Goal: Task Accomplishment & Management: Manage account settings

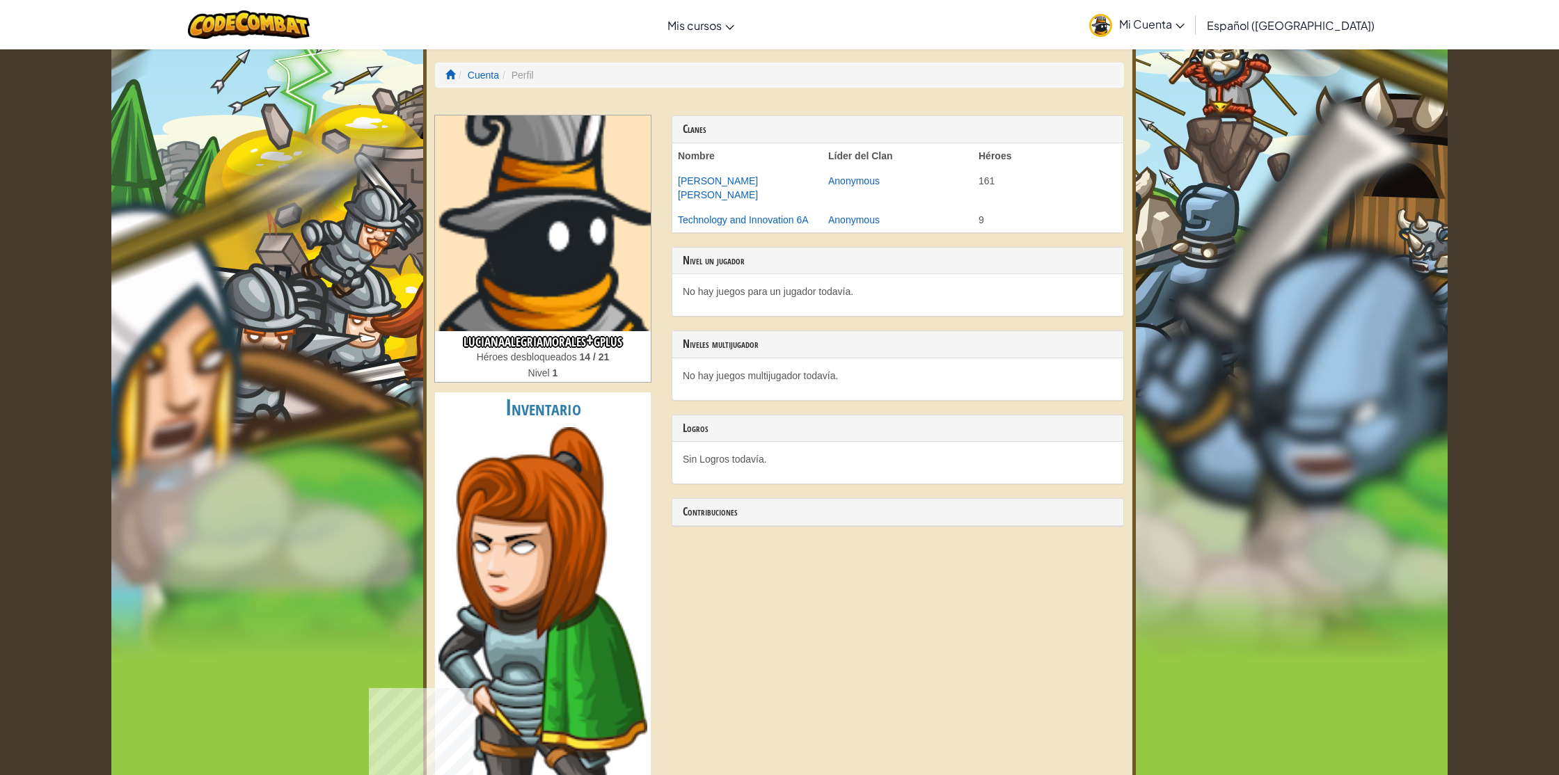
scroll to position [2, 0]
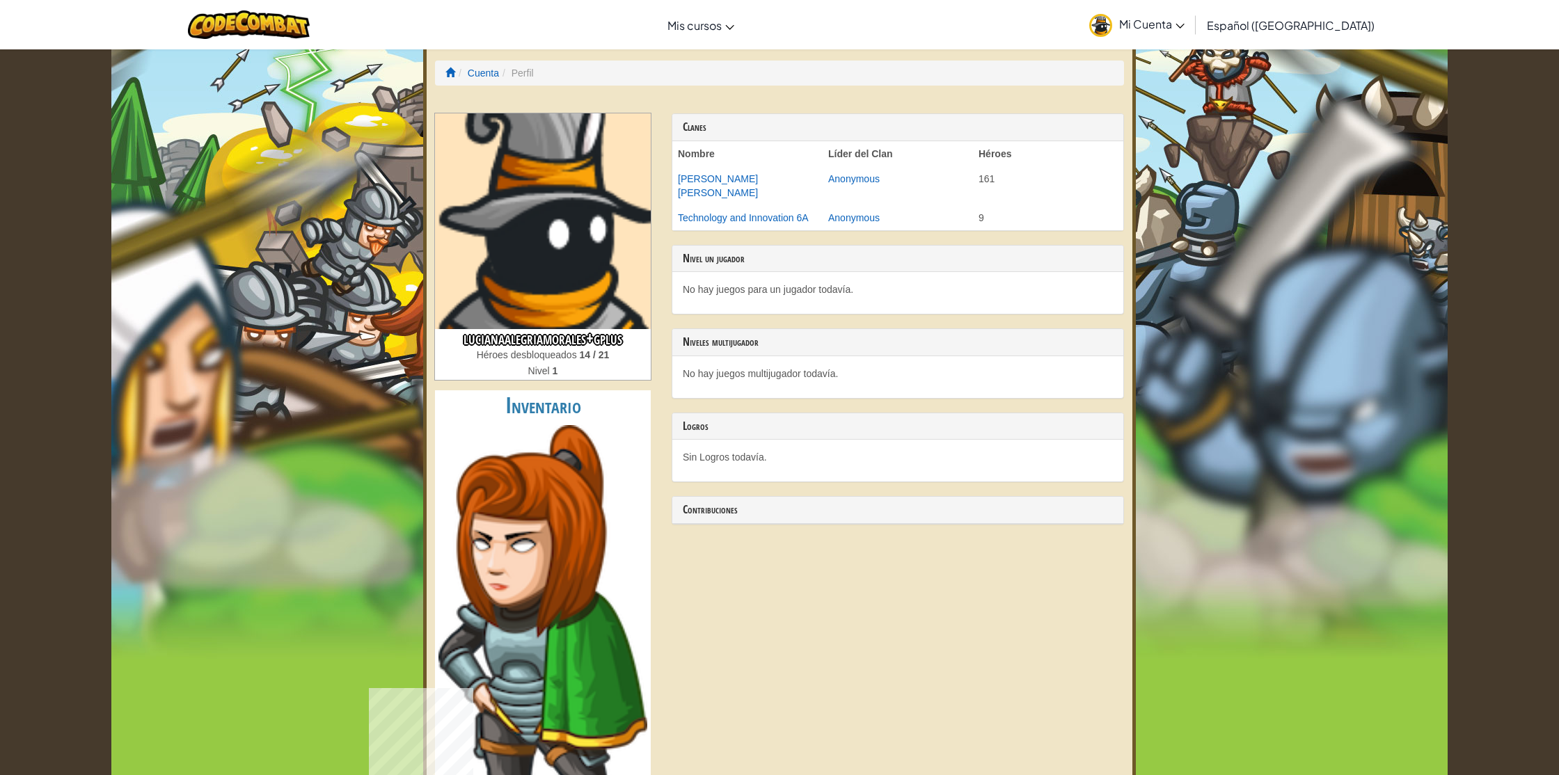
click at [547, 217] on img at bounding box center [543, 221] width 216 height 216
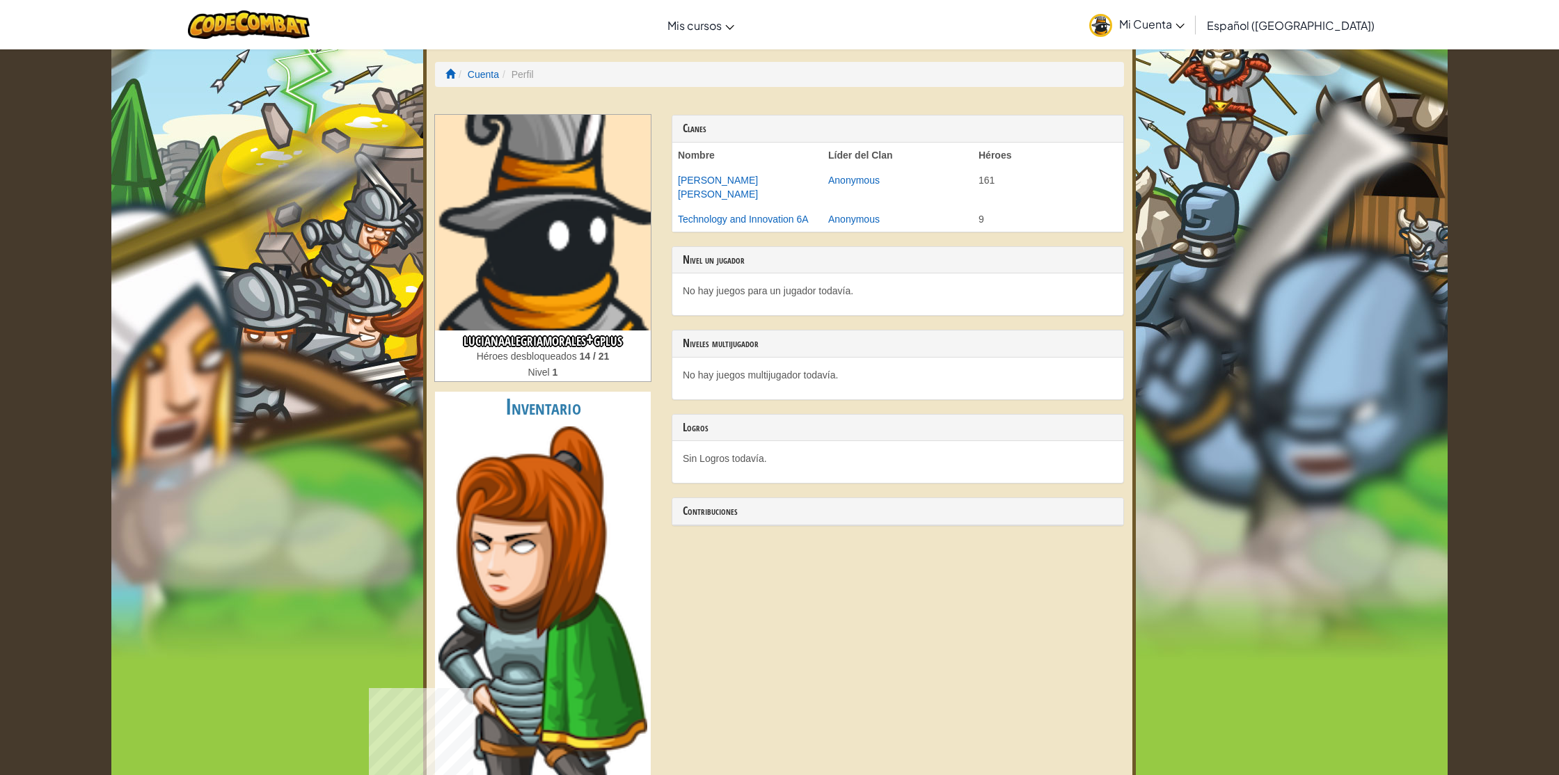
scroll to position [5, 0]
